Goal: Information Seeking & Learning: Find specific fact

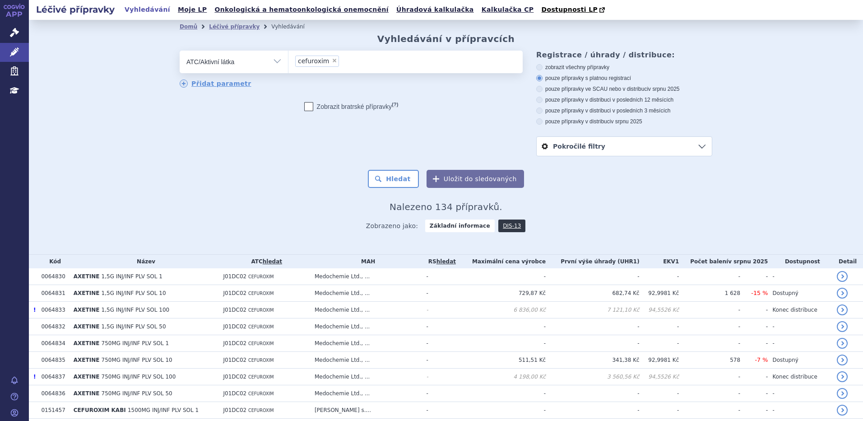
scroll to position [1535, 0]
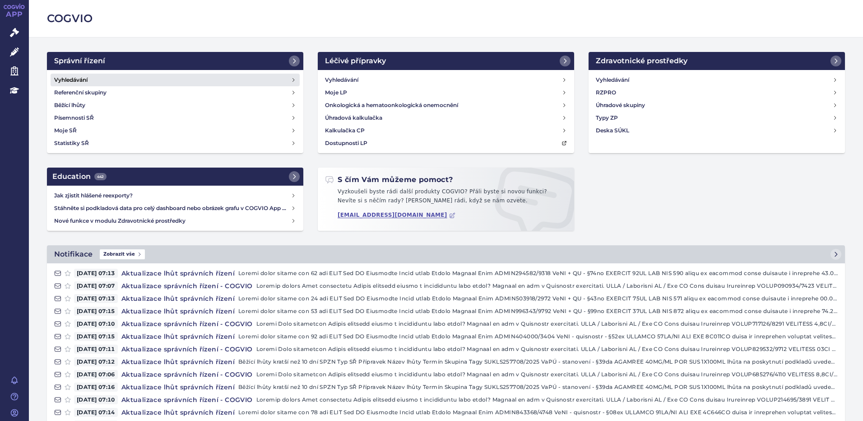
click at [84, 82] on h4 "Vyhledávání" at bounding box center [70, 79] width 33 height 9
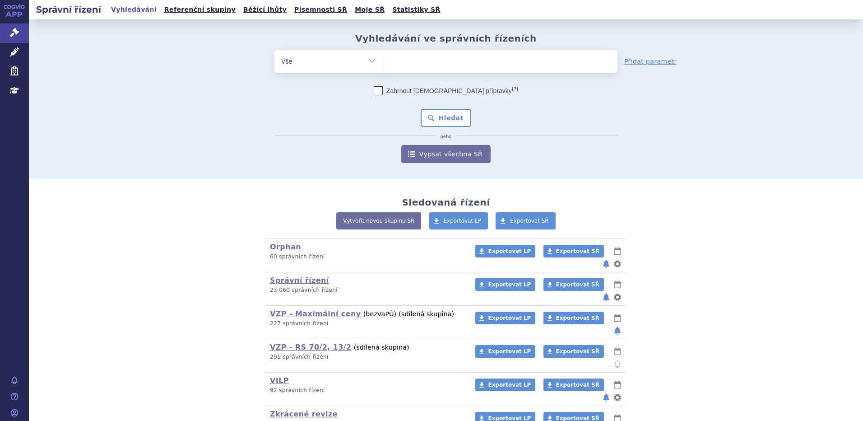
click at [416, 66] on ul at bounding box center [500, 59] width 234 height 19
click at [383, 66] on select at bounding box center [383, 61] width 0 height 23
type input "ey"
type input "eyde"
type input "eyden"
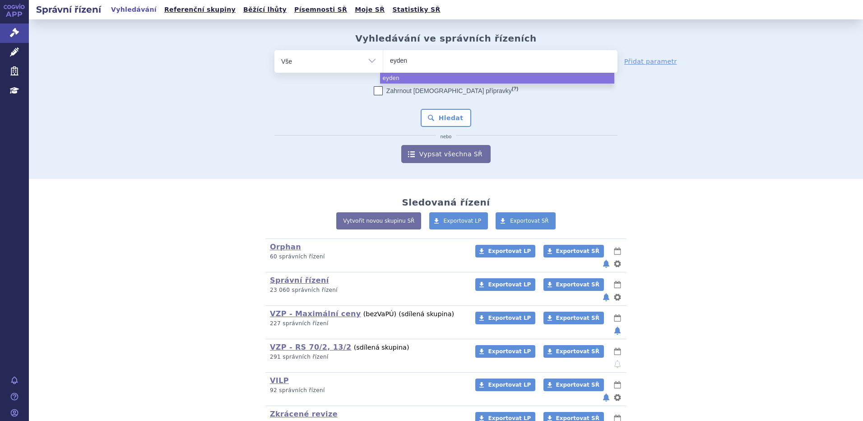
type input "eydenz"
type input "eydenzel"
type input "eydenzelt"
select select "eydenzelt"
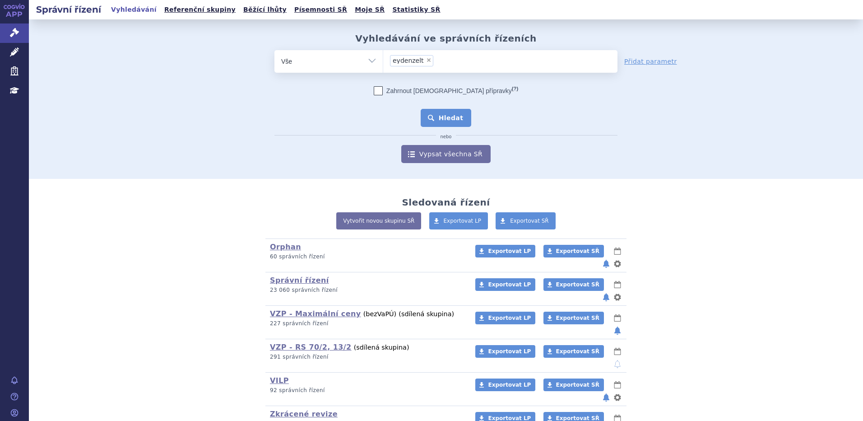
click at [445, 121] on button "Hledat" at bounding box center [446, 118] width 51 height 18
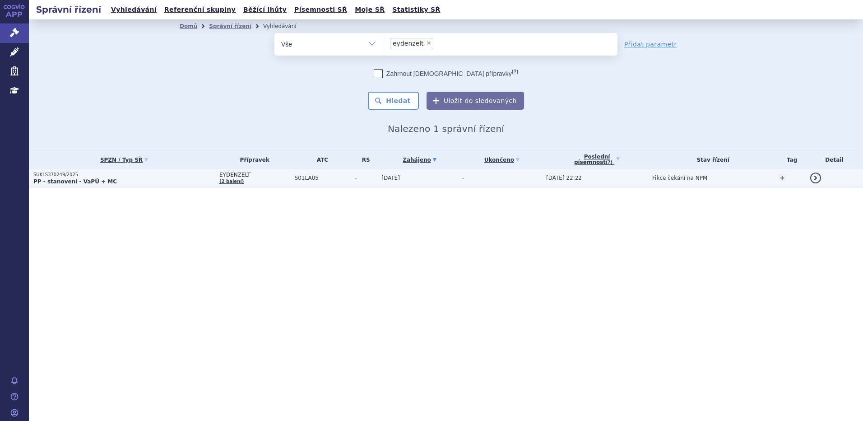
click at [93, 176] on p "SUKLS370249/2025" at bounding box center [123, 175] width 181 height 6
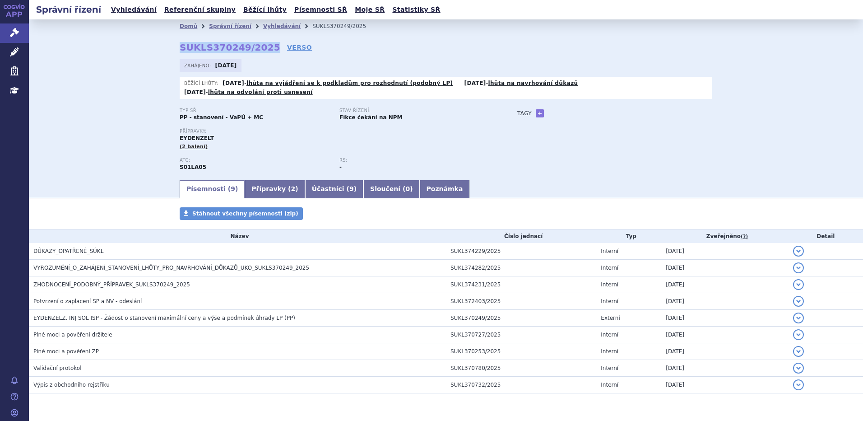
drag, startPoint x: 170, startPoint y: 48, endPoint x: 259, endPoint y: 49, distance: 89.4
click at [259, 49] on div "Domů Správní řízení Vyhledávání SUKLS370249/2025 SUKLS370249/2025 VERSO [GEOGRA…" at bounding box center [446, 105] width 569 height 145
copy strong "SUKLS370249/2025"
drag, startPoint x: 99, startPoint y: 88, endPoint x: 103, endPoint y: 86, distance: 4.9
click at [103, 86] on div "Domů Správní řízení Vyhledávání SUKLS370249/2025 SUKLS370249/2025 VERSO [GEOGRA…" at bounding box center [446, 98] width 834 height 159
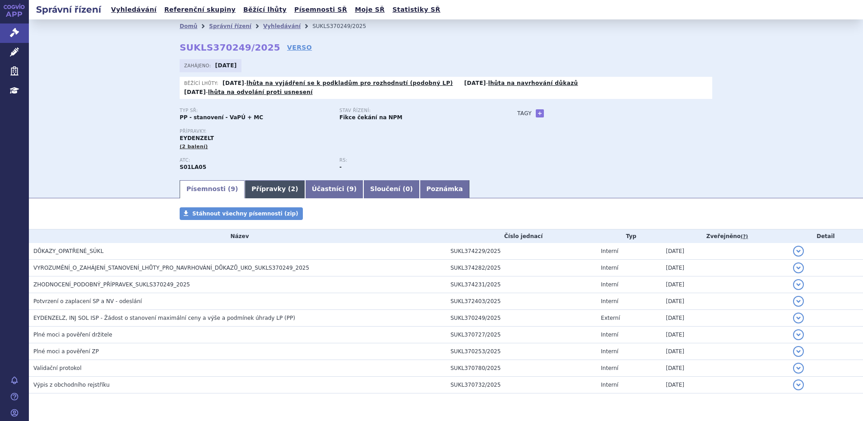
click at [263, 186] on link "Přípravky ( 2 )" at bounding box center [275, 189] width 60 height 18
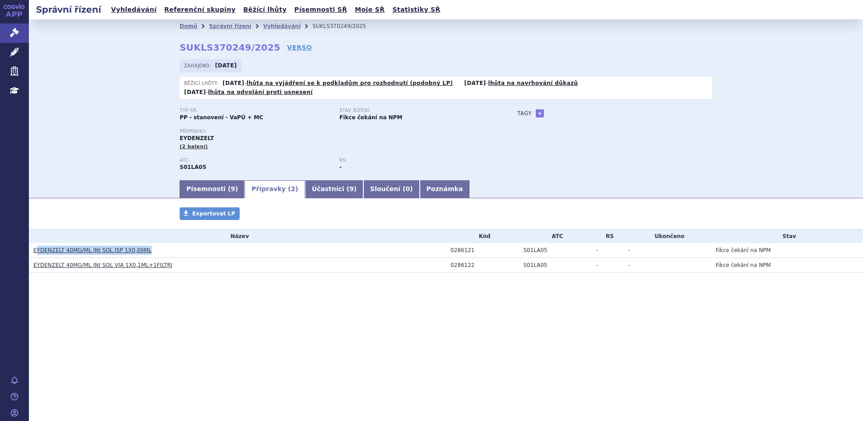
drag, startPoint x: 157, startPoint y: 240, endPoint x: 35, endPoint y: 242, distance: 121.9
click at [35, 246] on h3 "EYDENZELT 40MG/ML INJ SOL ISP 1X0,09ML" at bounding box center [239, 250] width 413 height 9
click at [144, 246] on h3 "EYDENZELT 40MG/ML INJ SOL ISP 1X0,09ML" at bounding box center [239, 250] width 413 height 9
drag, startPoint x: 147, startPoint y: 244, endPoint x: 32, endPoint y: 245, distance: 115.1
click at [32, 245] on td "EYDENZELT 40MG/ML INJ SOL ISP 1X0,09ML" at bounding box center [237, 250] width 417 height 15
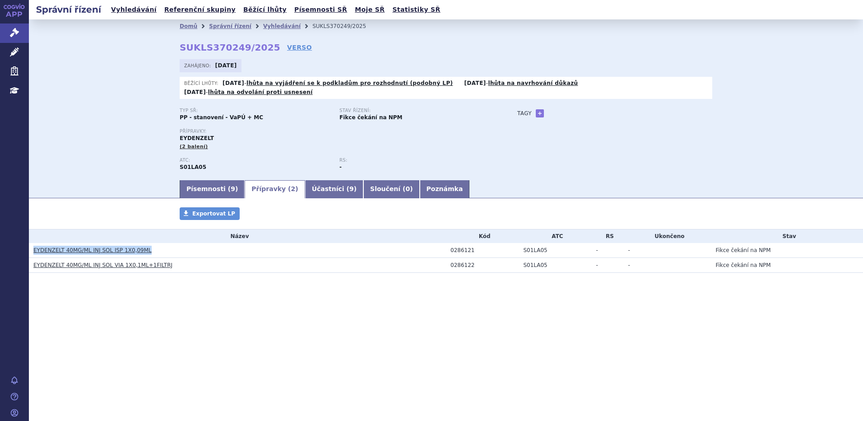
copy link "EYDENZELT 40MG/ML INJ SOL ISP 1X0,09ML"
click at [199, 260] on h3 "EYDENZELT 40MG/ML INJ SOL VIA 1X0,1ML+1FILTRJ" at bounding box center [239, 264] width 413 height 9
drag, startPoint x: 173, startPoint y: 257, endPoint x: 33, endPoint y: 260, distance: 140.0
click at [33, 260] on td "EYDENZELT 40MG/ML INJ SOL VIA 1X0,1ML+1FILTRJ" at bounding box center [237, 264] width 417 height 15
copy link "EYDENZELT 40MG/ML INJ SOL VIA 1X0,1ML+1FILTRJ"
